Goal: Information Seeking & Learning: Stay updated

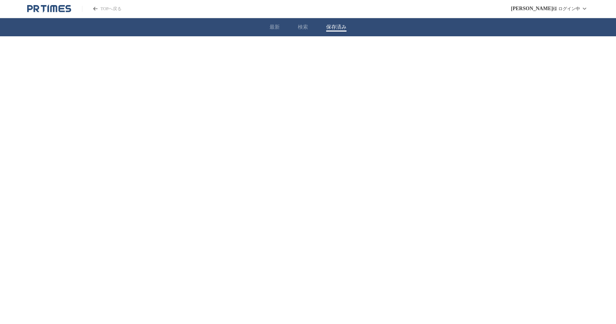
click at [333, 24] on button "保存済み" at bounding box center [336, 27] width 20 height 7
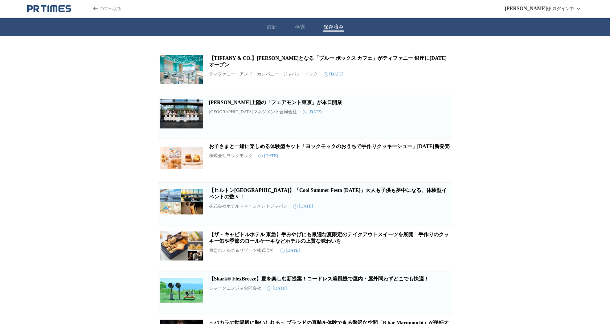
click at [282, 62] on link "【TIFFANY & CO.】[PERSON_NAME]となる「ブルー ボックス カフェ」がティファニー 銀座に[DATE]オープン" at bounding box center [328, 62] width 238 height 12
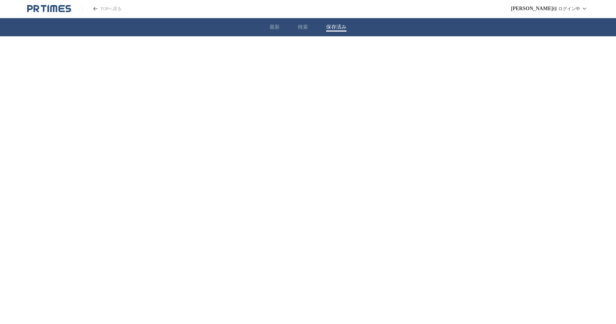
click at [334, 27] on button "保存済み" at bounding box center [336, 27] width 20 height 7
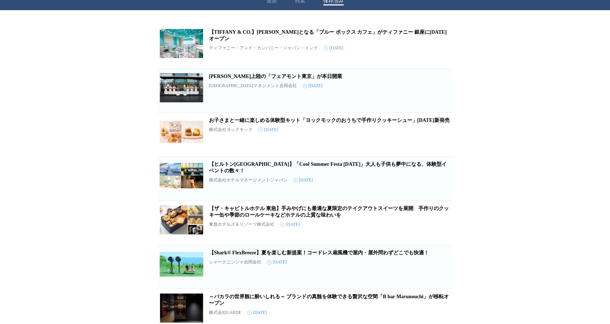
scroll to position [40, 0]
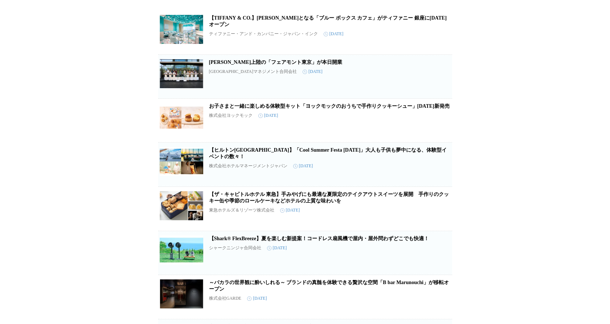
click at [380, 201] on link "【ザ・キャピトルホテル 東急】手みやげにも最適な夏限定のテイクアウトスイーツを展開　手作りのクッキー缶や季節のロールケーキなどホテルの上質な味わいを" at bounding box center [329, 198] width 240 height 12
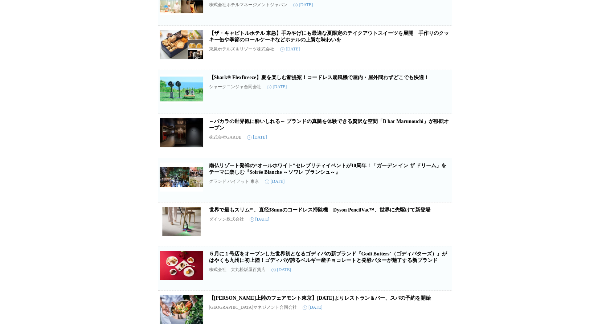
click at [334, 80] on link "【Shark® FlexBreeze】夏を楽しむ新提案！コードレス扇風機で屋内・屋外問わずどこでも快適！" at bounding box center [319, 77] width 220 height 5
